Goal: Information Seeking & Learning: Learn about a topic

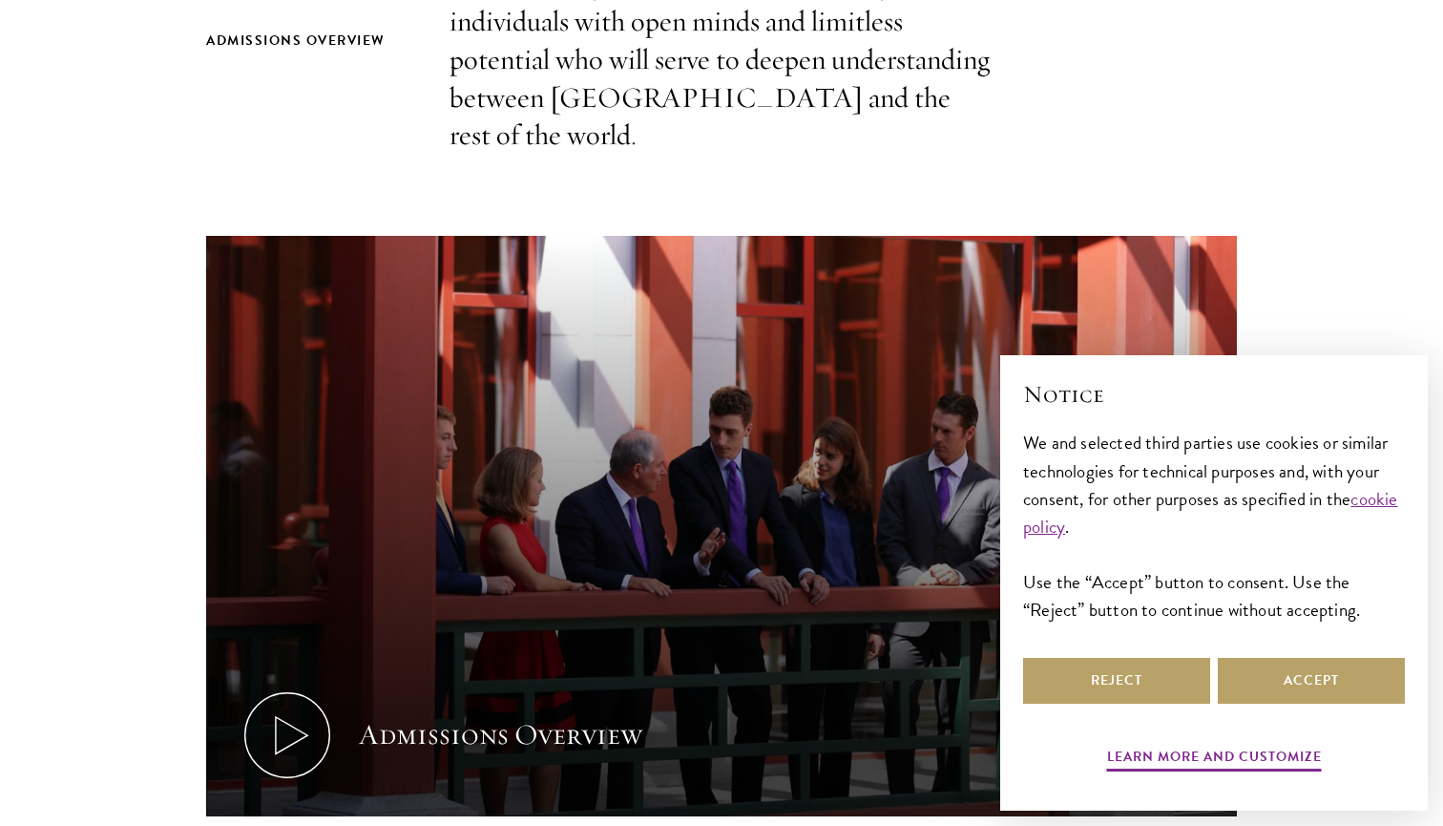
scroll to position [758, 0]
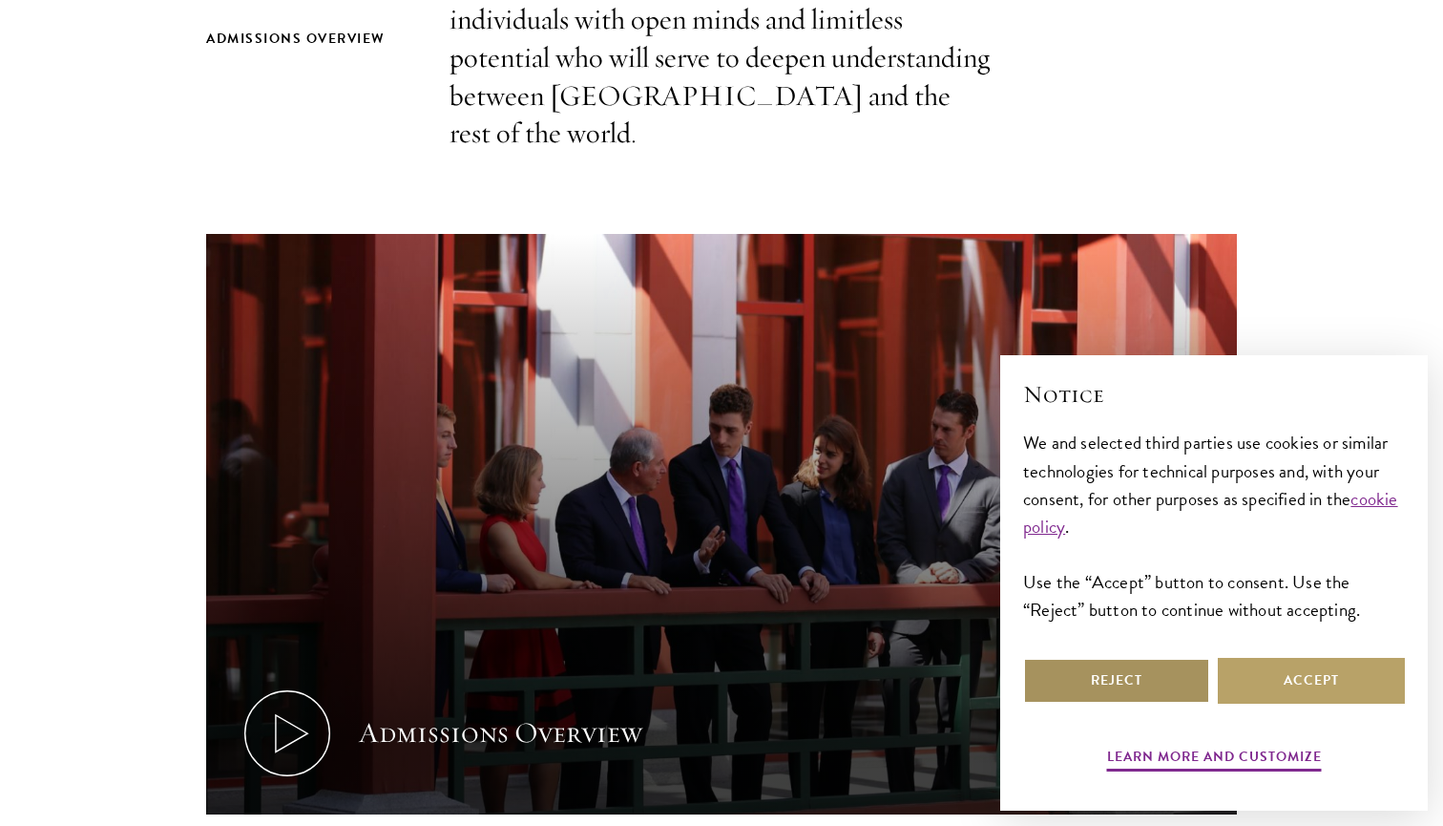
click at [1170, 689] on button "Reject" at bounding box center [1116, 681] width 187 height 46
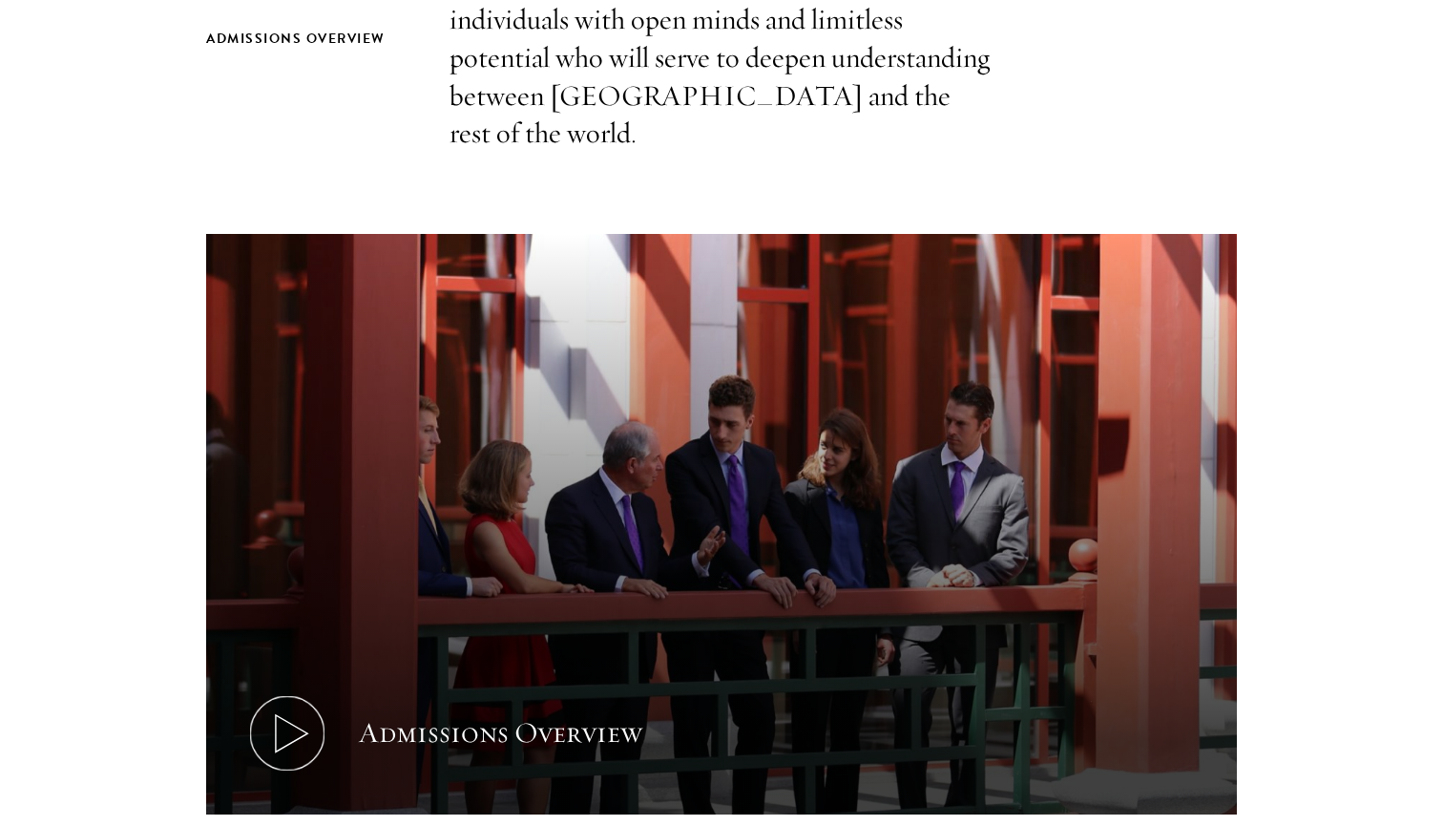
click at [281, 715] on use at bounding box center [292, 733] width 32 height 37
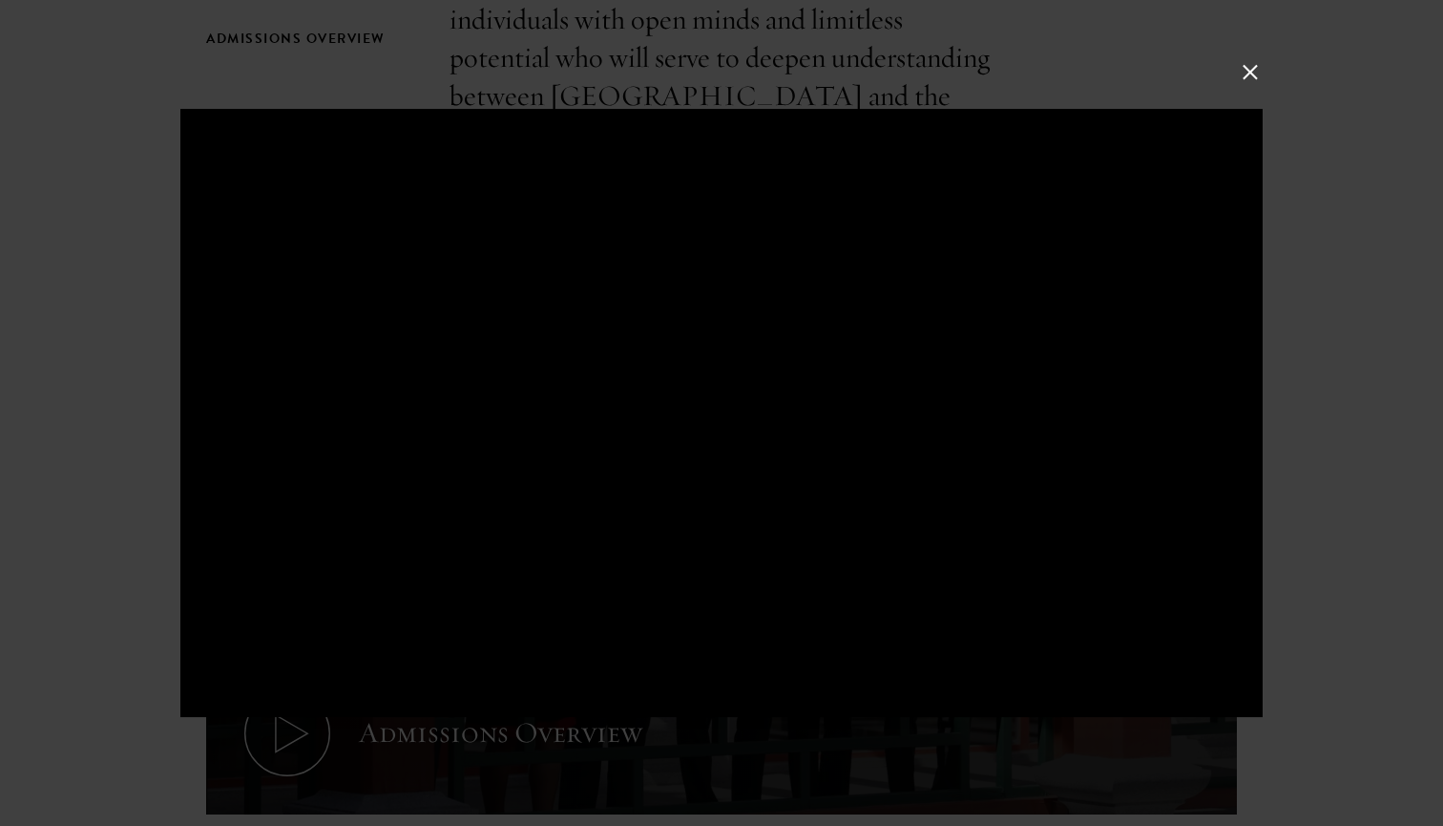
click at [1254, 83] on button at bounding box center [1250, 71] width 25 height 25
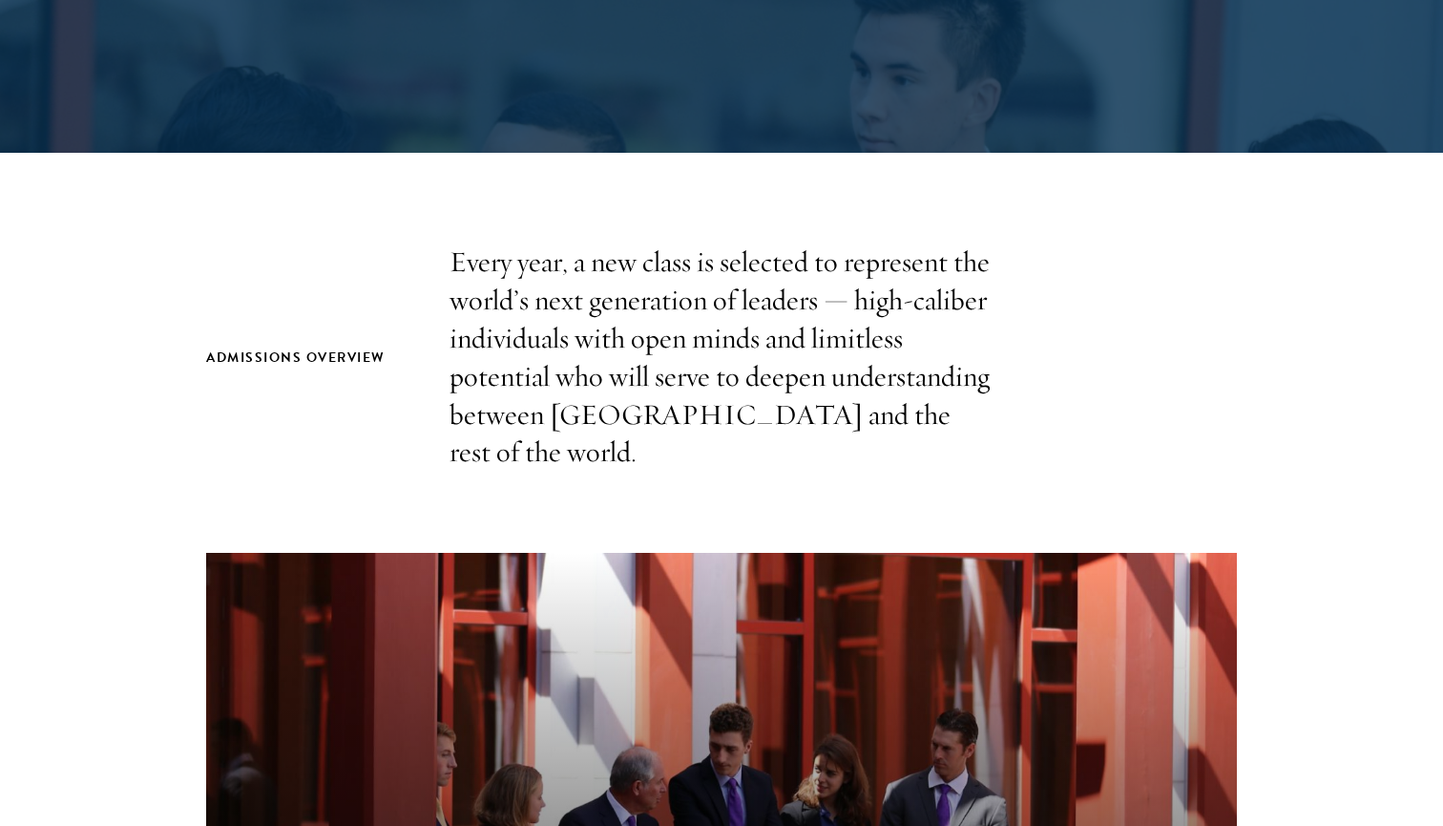
scroll to position [446, 0]
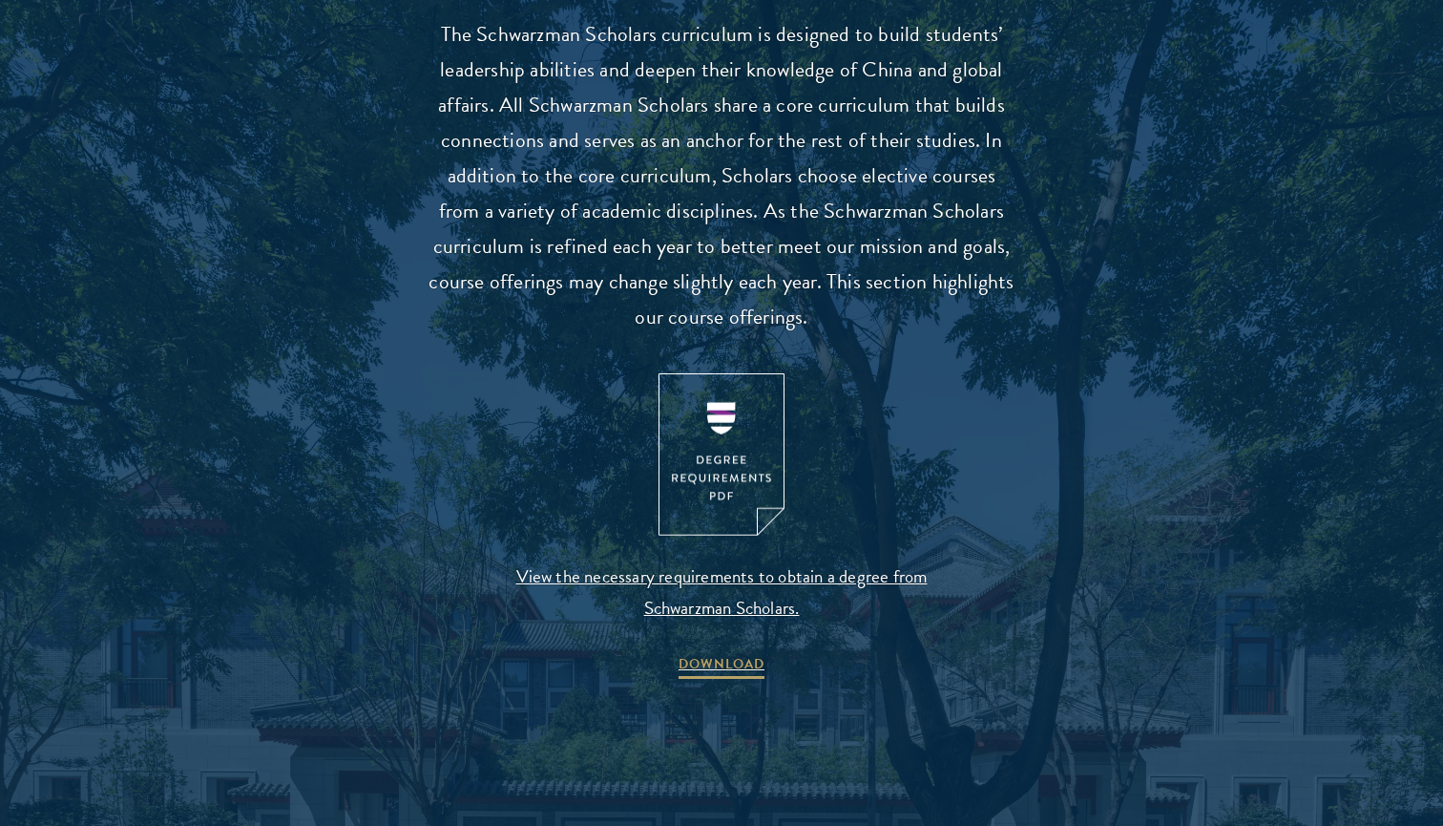
scroll to position [1759, 0]
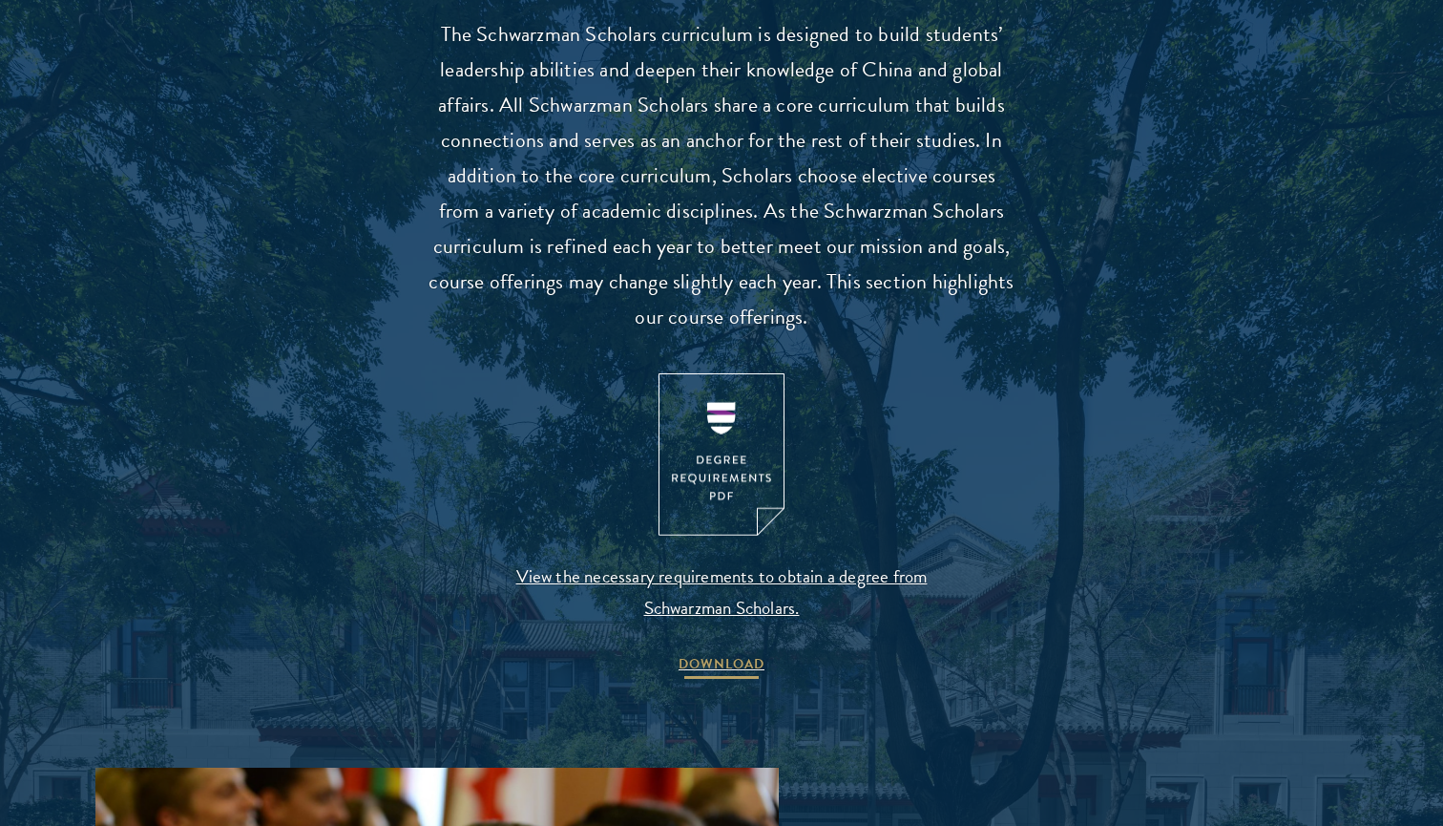
click at [714, 652] on span "DOWNLOAD" at bounding box center [722, 667] width 86 height 30
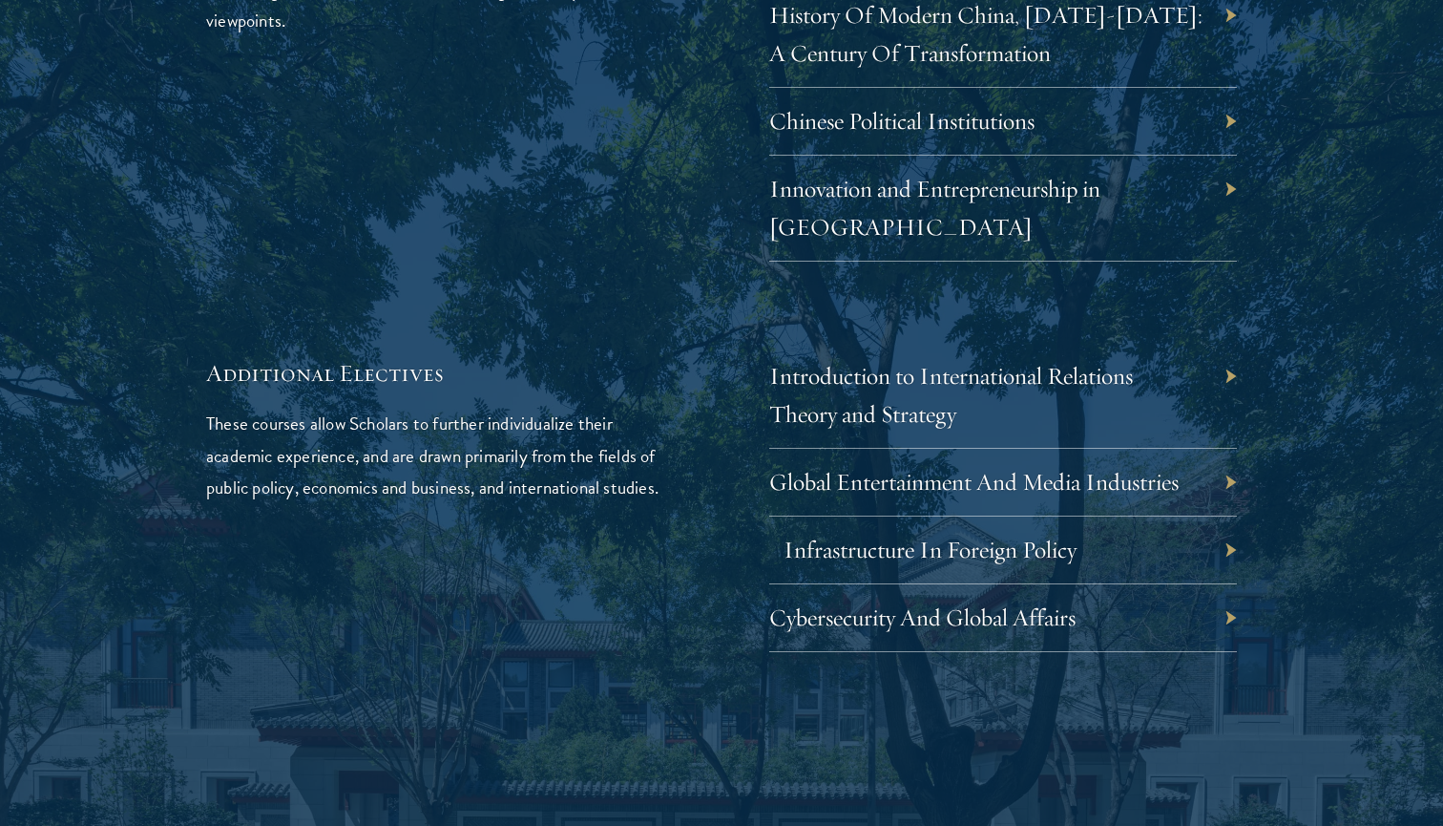
scroll to position [5927, 0]
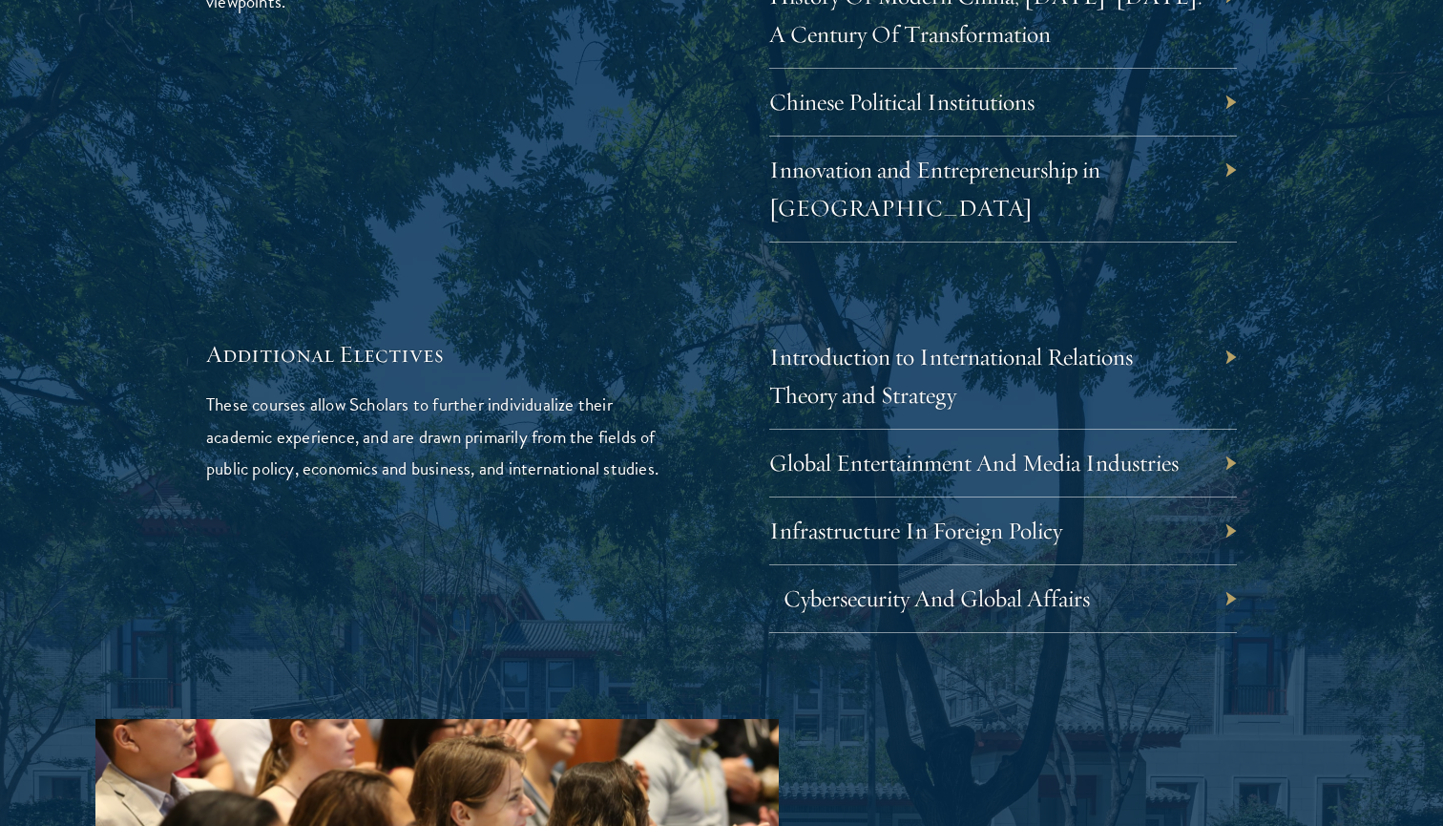
click at [998, 583] on link "Cybersecurity And Global Affairs" at bounding box center [937, 598] width 306 height 30
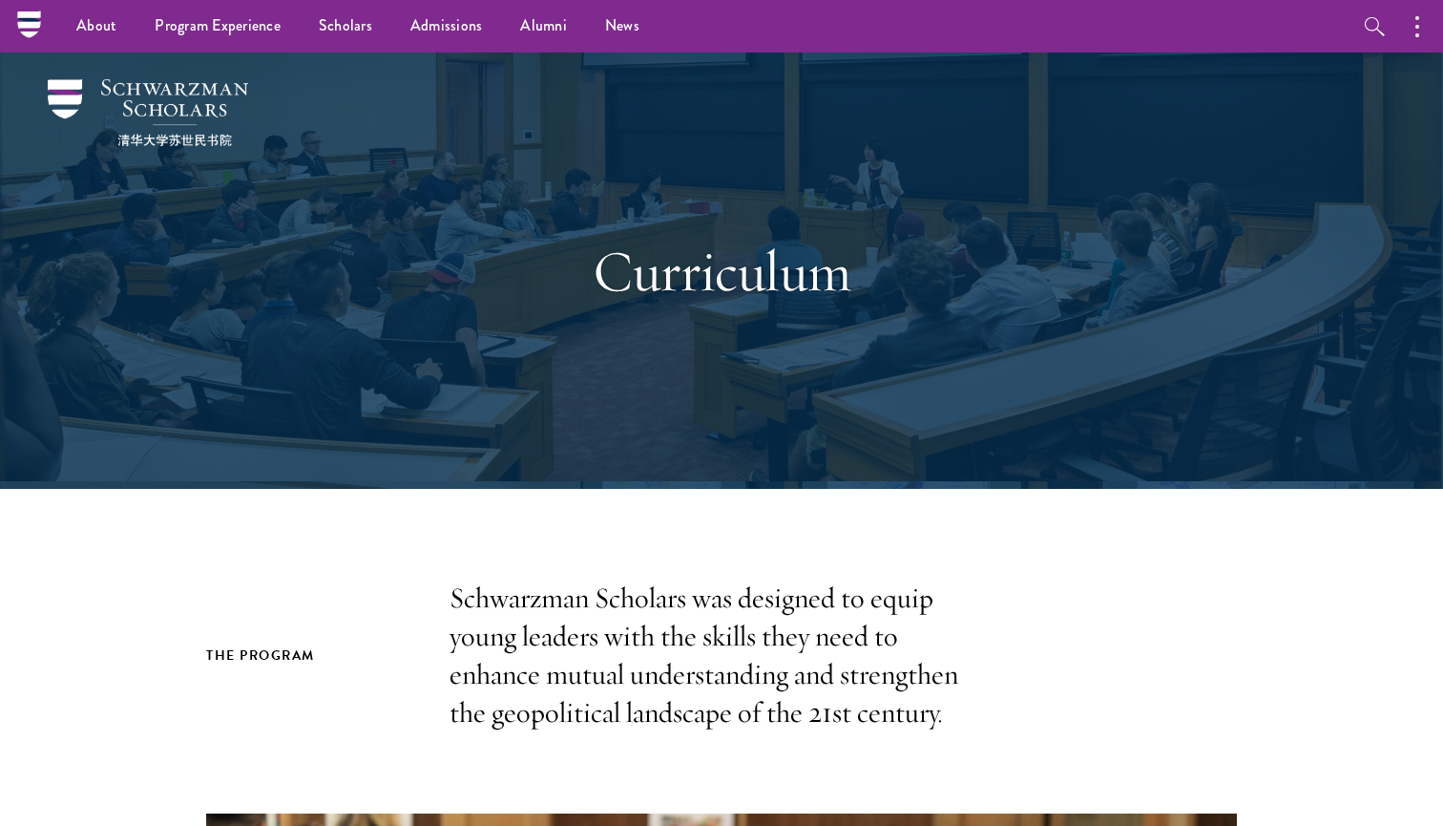
scroll to position [0, 0]
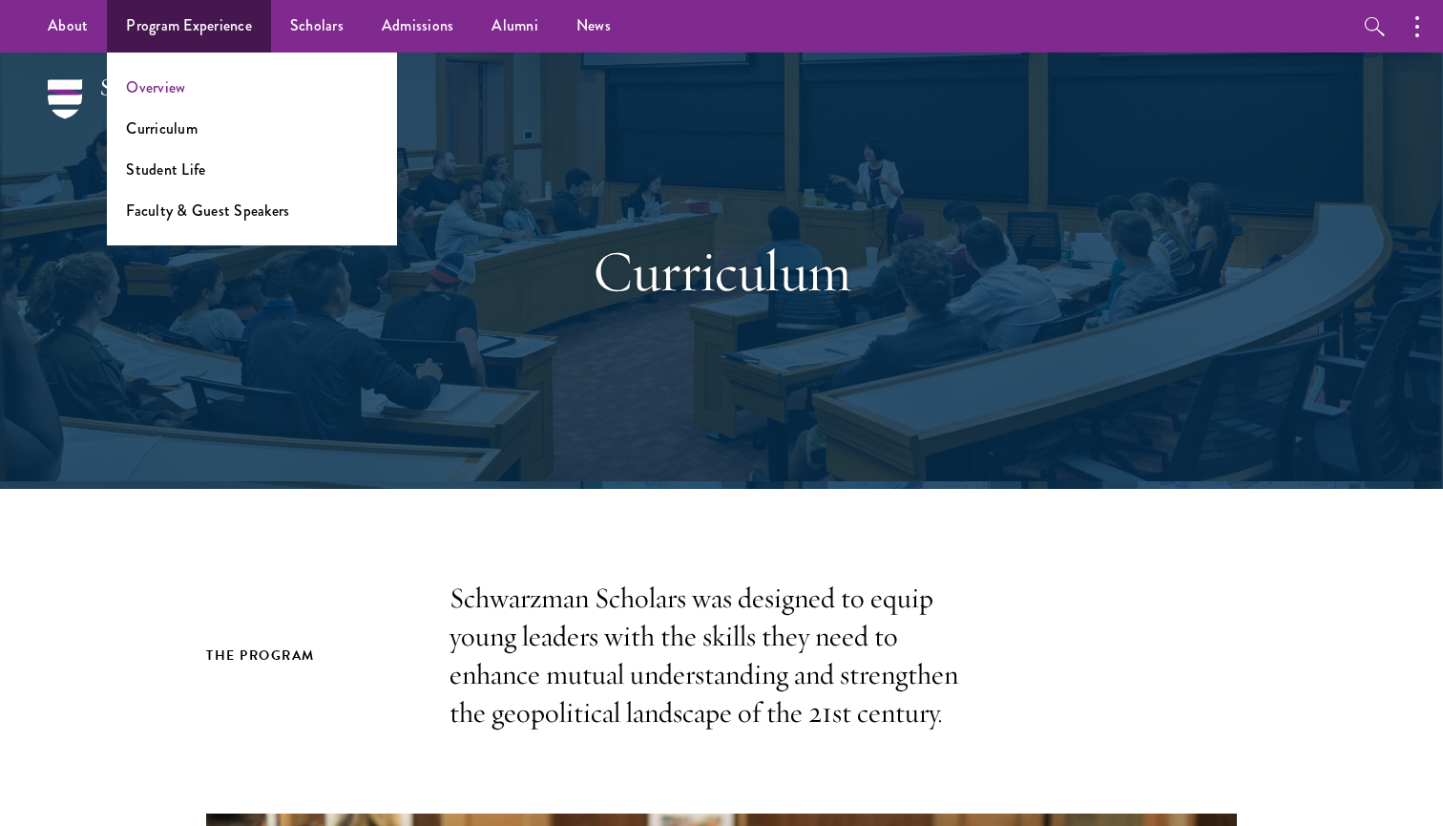
click at [161, 95] on link "Overview" at bounding box center [155, 87] width 59 height 22
